Goal: Task Accomplishment & Management: Manage account settings

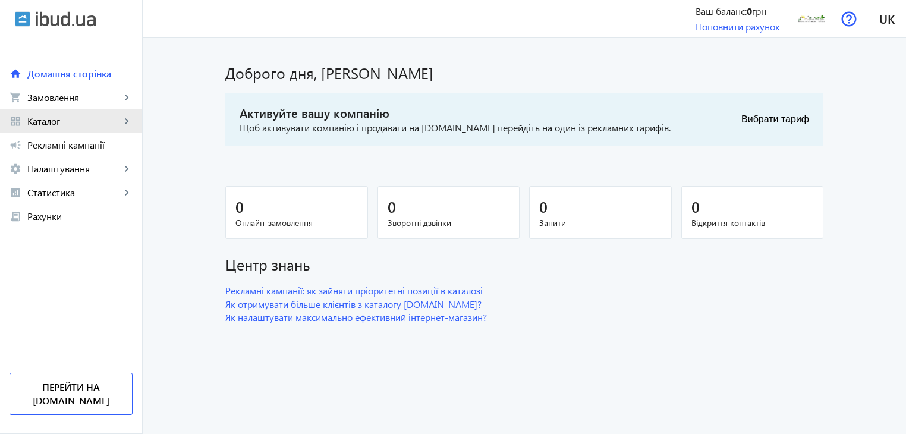
click at [126, 117] on mat-icon "keyboard_arrow_right" at bounding box center [127, 121] width 12 height 12
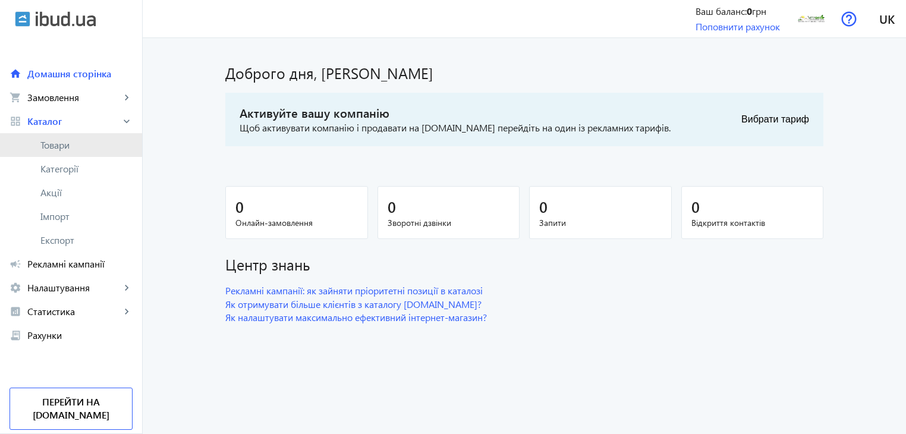
click at [70, 143] on span "Товари" at bounding box center [86, 145] width 92 height 12
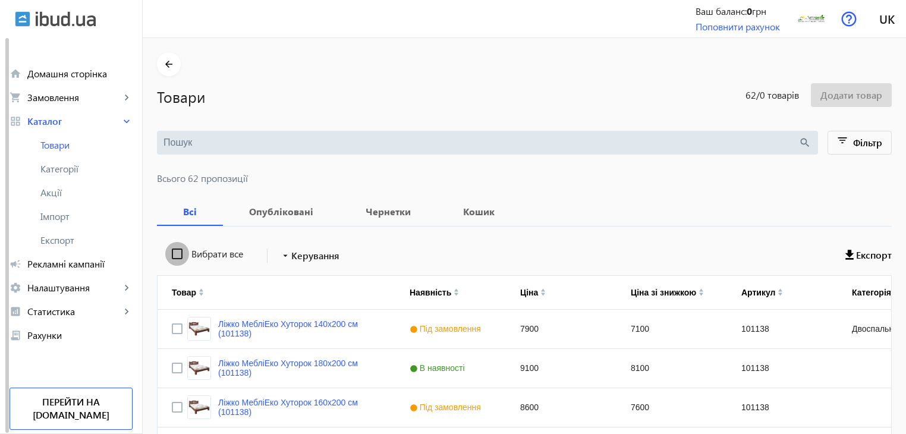
click at [165, 249] on input "Вибрати все" at bounding box center [177, 254] width 24 height 24
checkbox input "true"
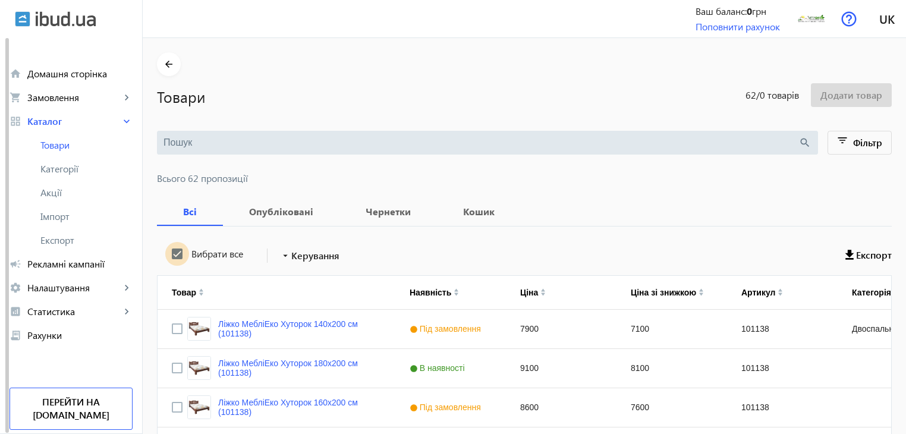
checkbox input "true"
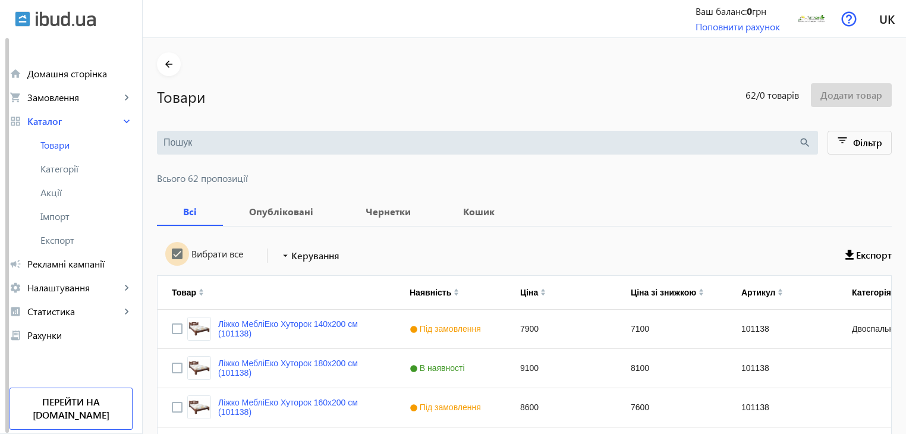
checkbox input "true"
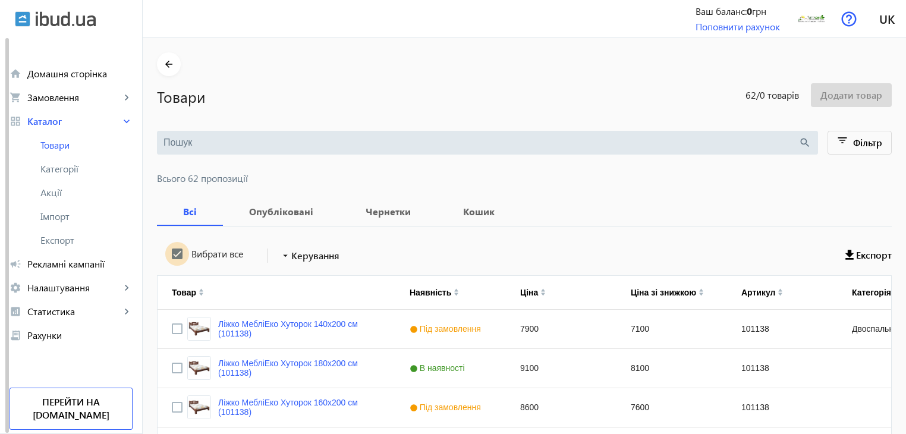
checkbox input "true"
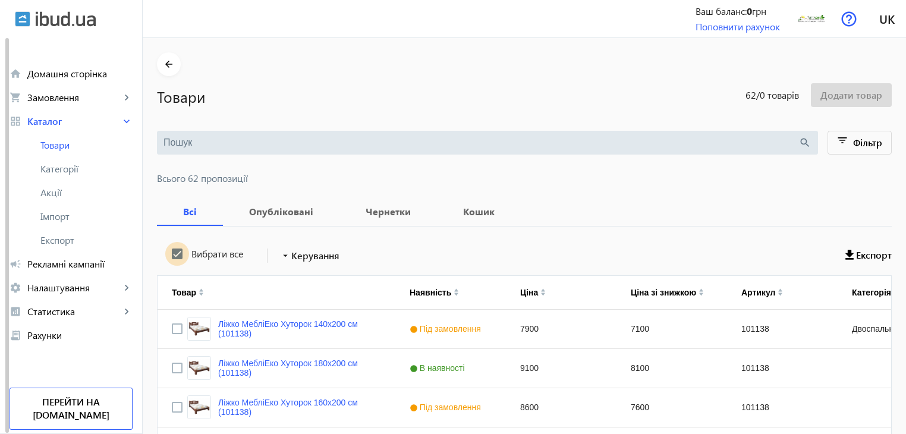
checkbox input "true"
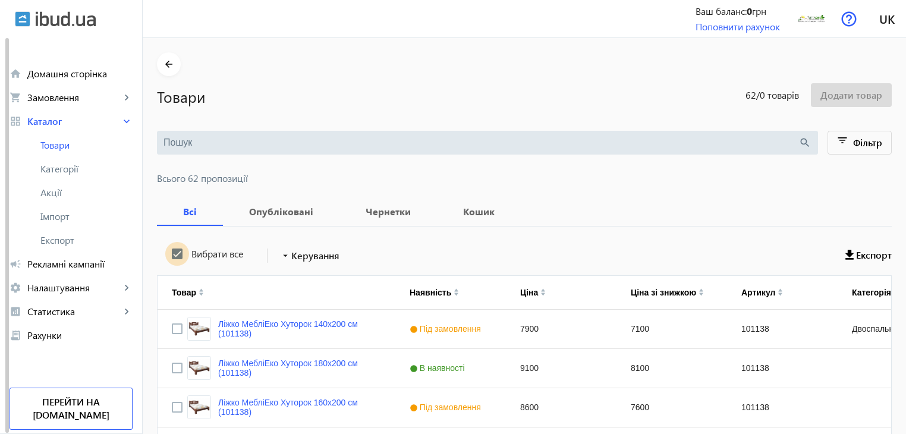
checkbox input "true"
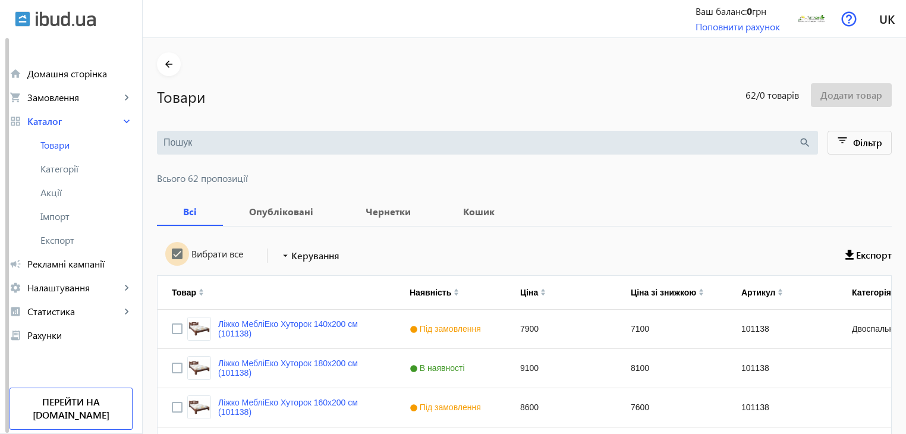
checkbox input "true"
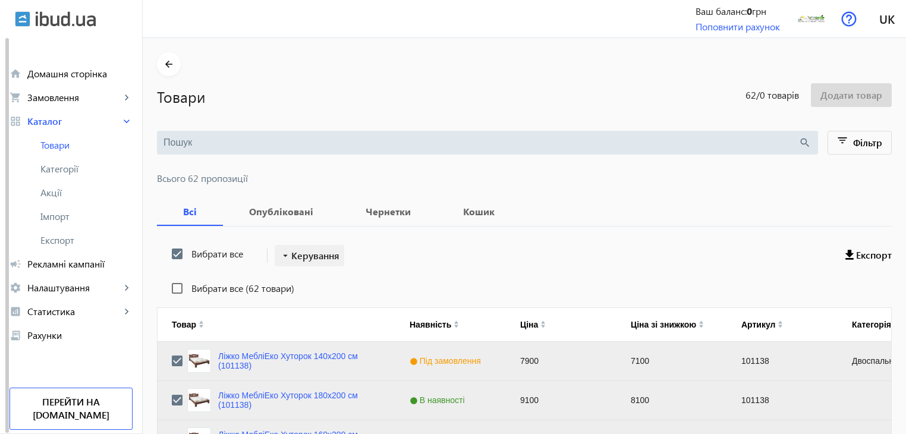
click at [323, 255] on span "Керування" at bounding box center [315, 255] width 48 height 14
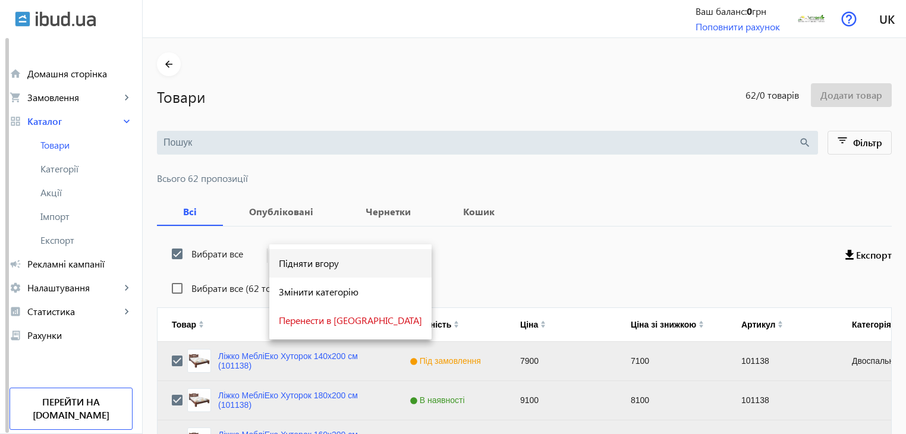
click at [314, 264] on span "Підняти вгору" at bounding box center [350, 263] width 143 height 10
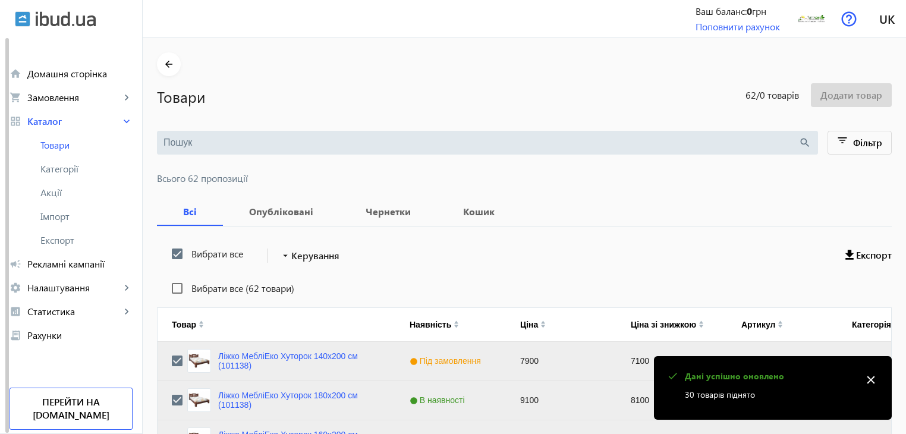
scroll to position [1198, 0]
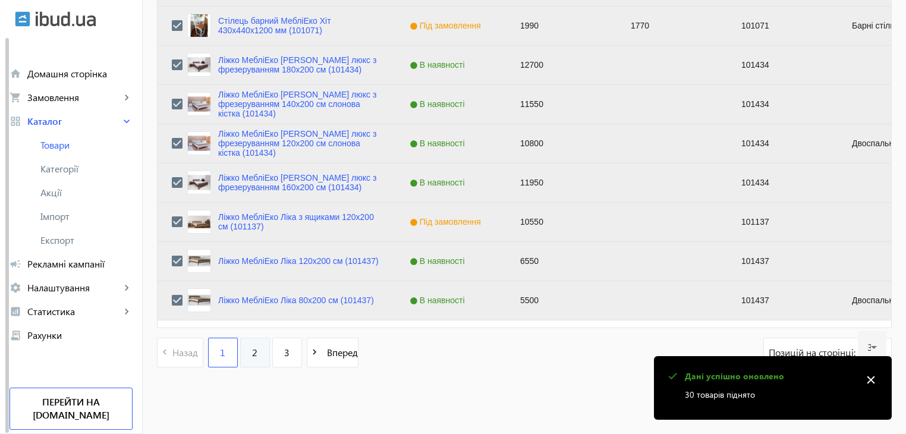
click at [241, 351] on link "2" at bounding box center [255, 353] width 30 height 30
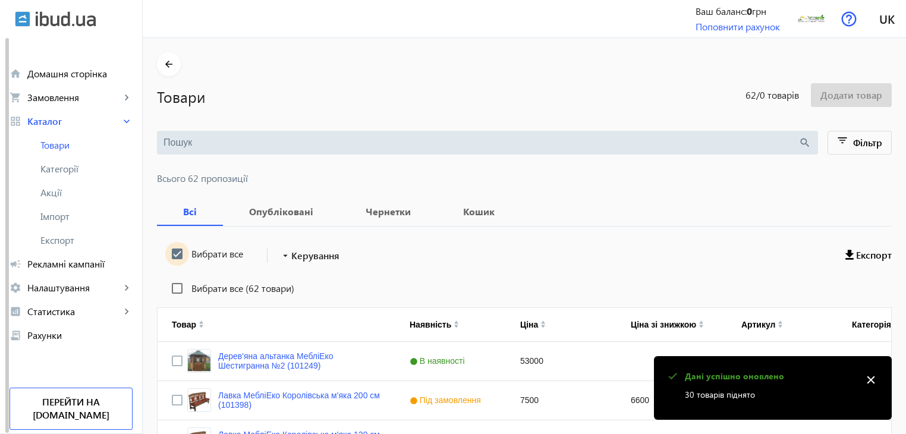
click at [166, 254] on input "Вибрати все" at bounding box center [177, 254] width 24 height 24
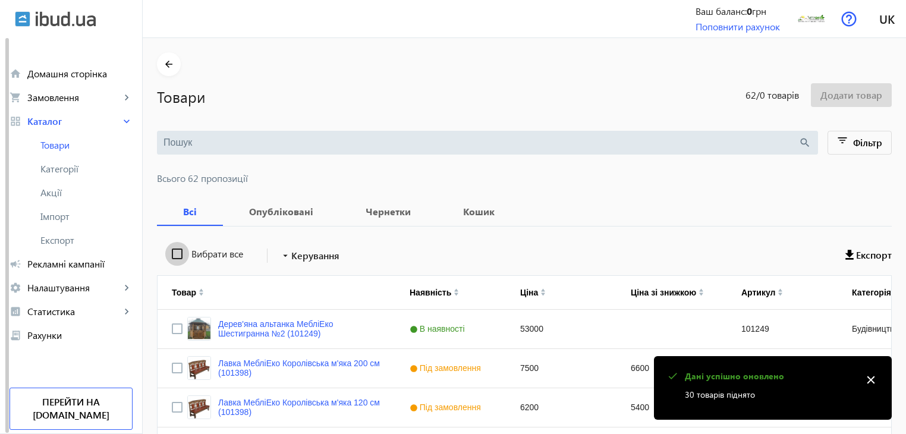
click at [166, 254] on input "Вибрати все" at bounding box center [177, 254] width 24 height 24
checkbox input "true"
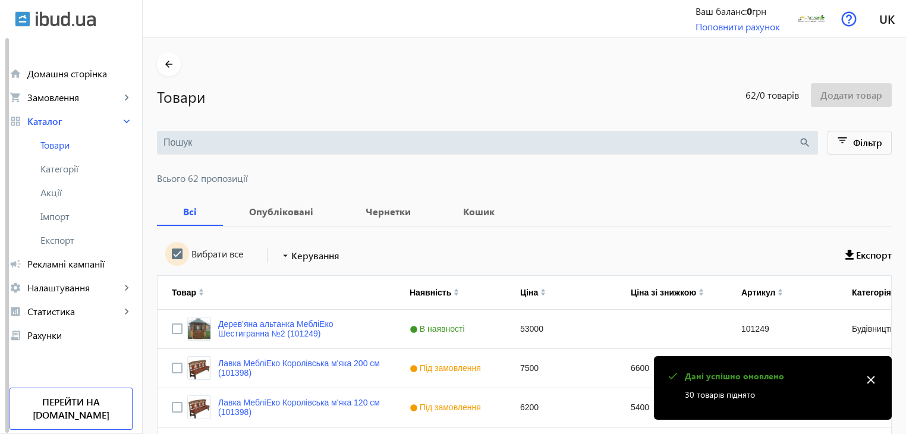
checkbox input "true"
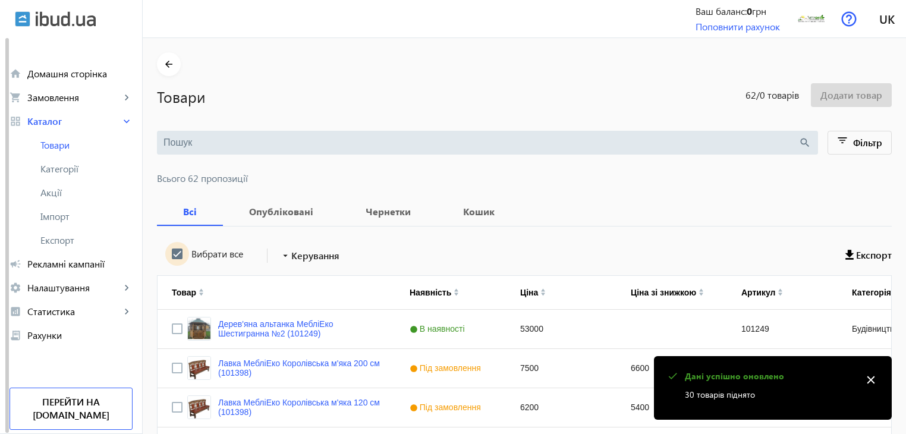
checkbox input "true"
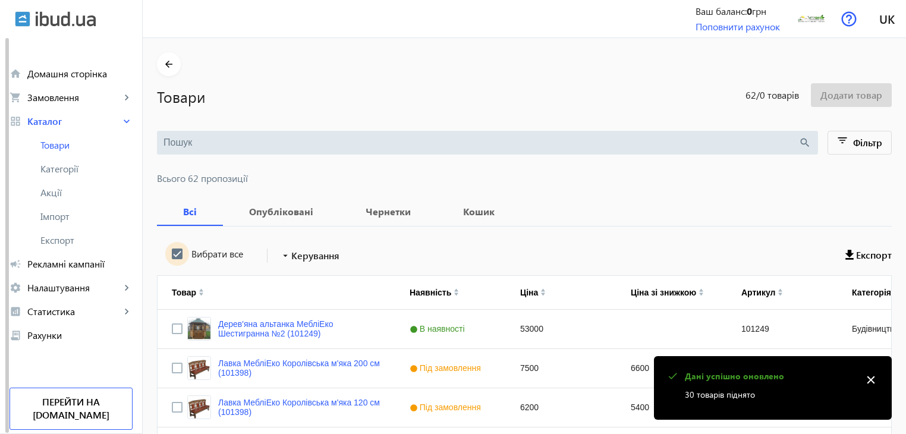
checkbox input "true"
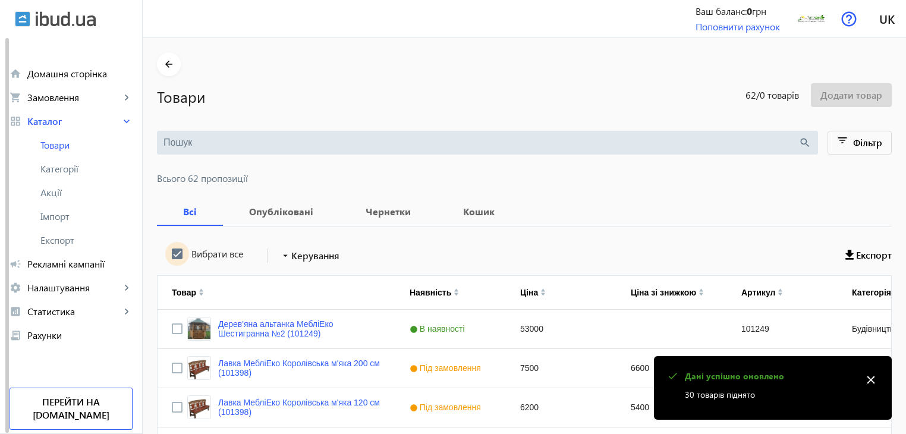
checkbox input "true"
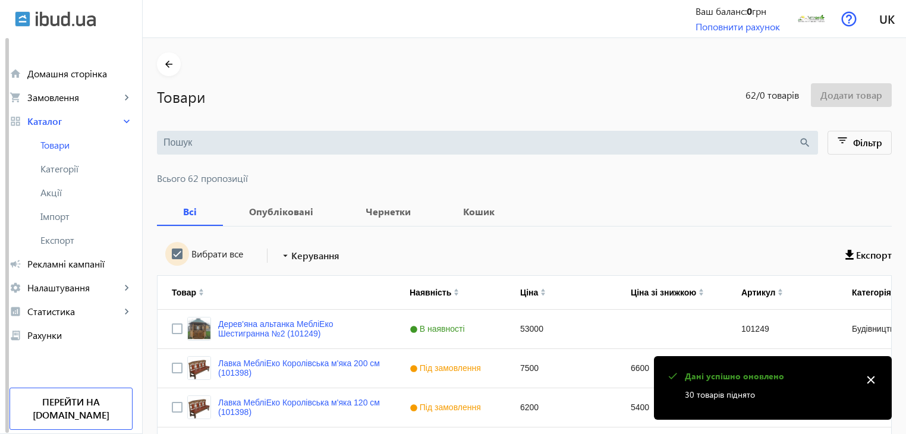
checkbox input "true"
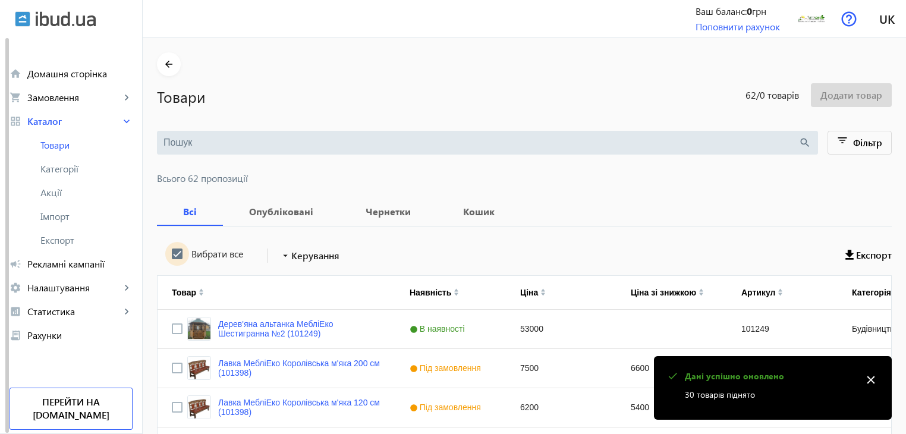
checkbox input "true"
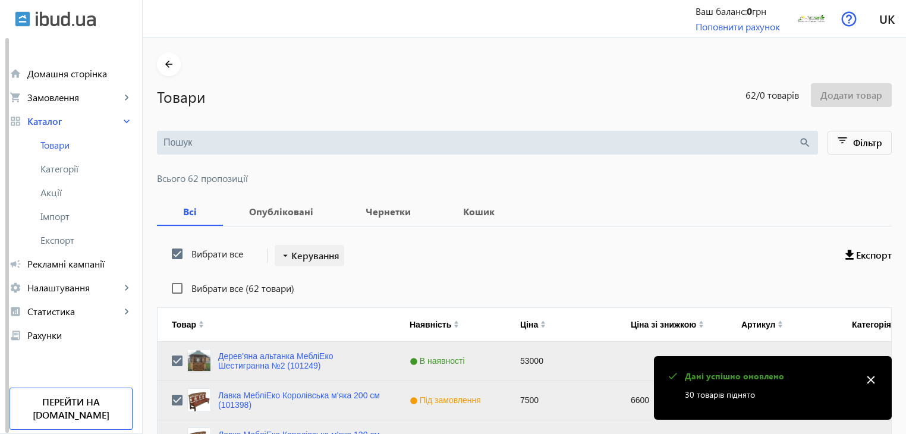
click at [296, 251] on span "Керування" at bounding box center [315, 255] width 48 height 14
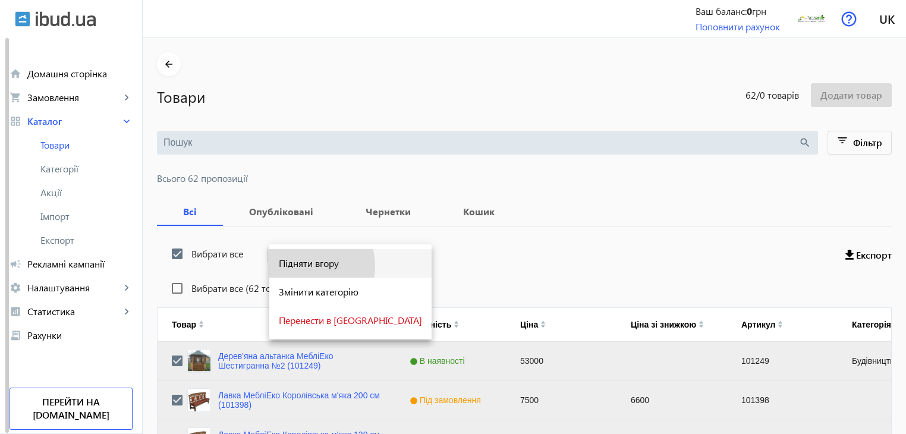
click at [304, 266] on span "Підняти вгору" at bounding box center [350, 263] width 143 height 10
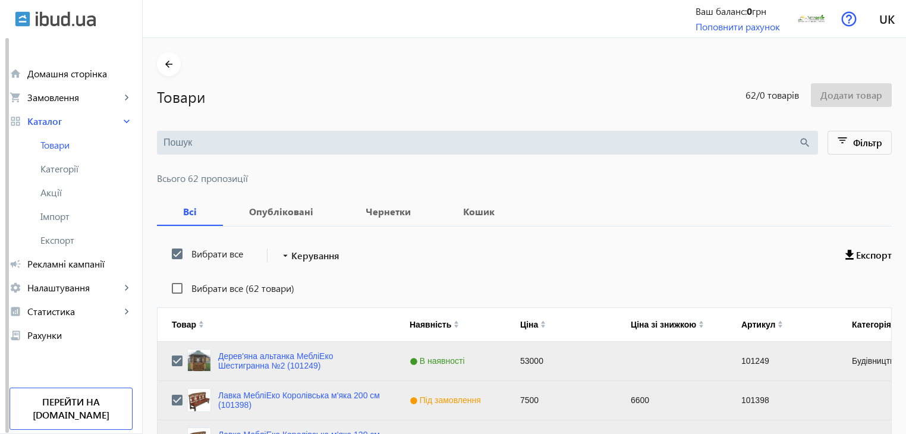
scroll to position [1198, 0]
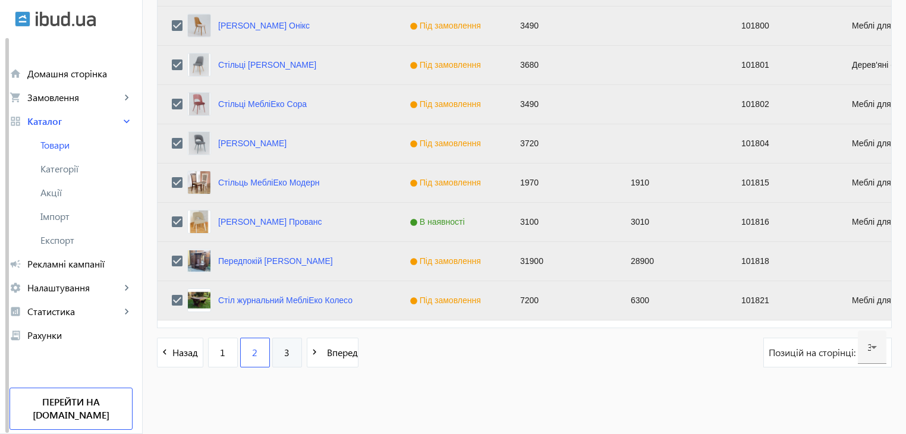
click at [284, 353] on span "3" at bounding box center [286, 352] width 5 height 13
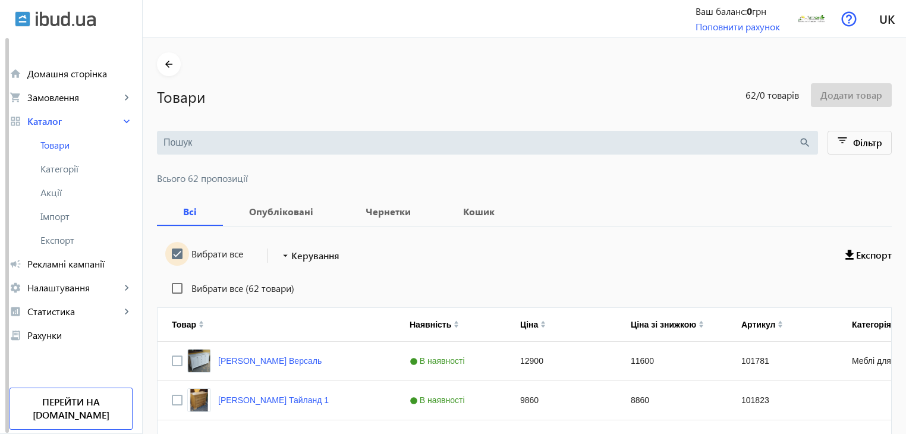
click at [169, 250] on input "Вибрати все" at bounding box center [177, 254] width 24 height 24
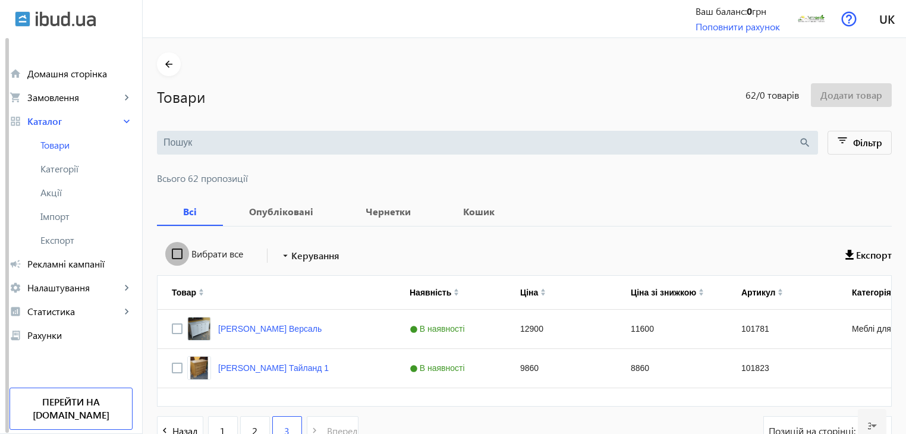
click at [169, 250] on input "Вибрати все" at bounding box center [177, 254] width 24 height 24
checkbox input "true"
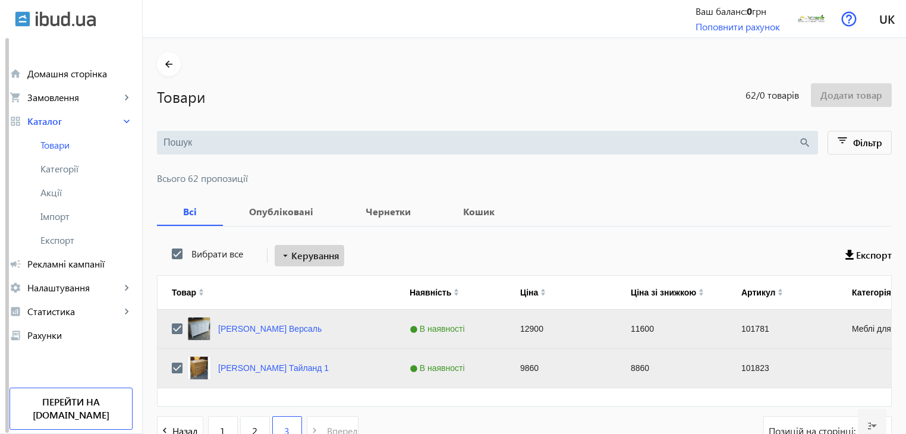
click at [309, 256] on span "Керування" at bounding box center [315, 255] width 48 height 14
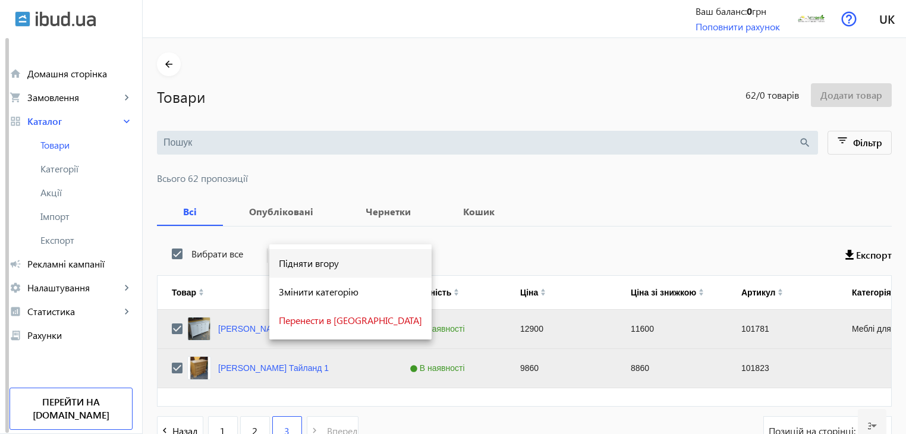
click at [310, 270] on button "Підняти вгору" at bounding box center [350, 263] width 162 height 29
